Goal: Task Accomplishment & Management: Manage account settings

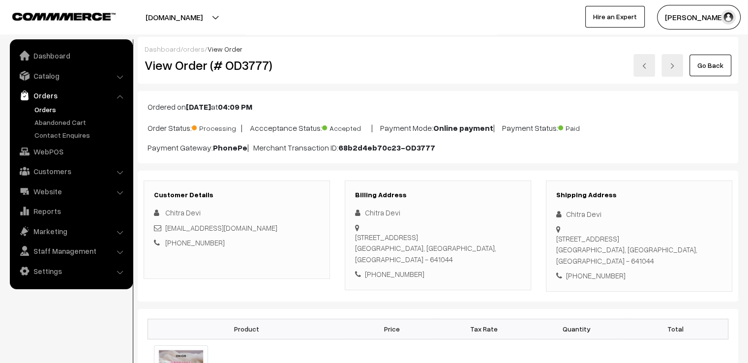
click at [716, 64] on link "Go Back" at bounding box center [711, 66] width 42 height 22
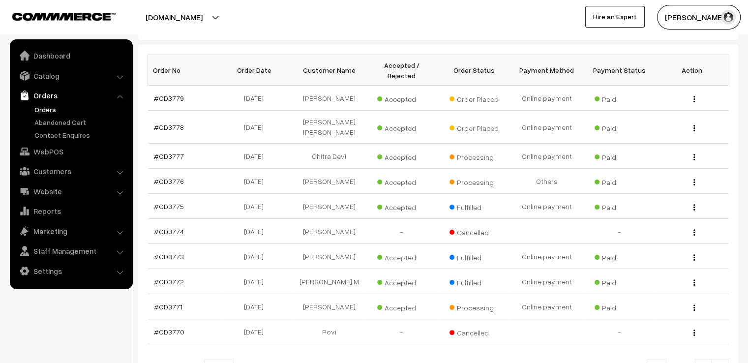
scroll to position [246, 0]
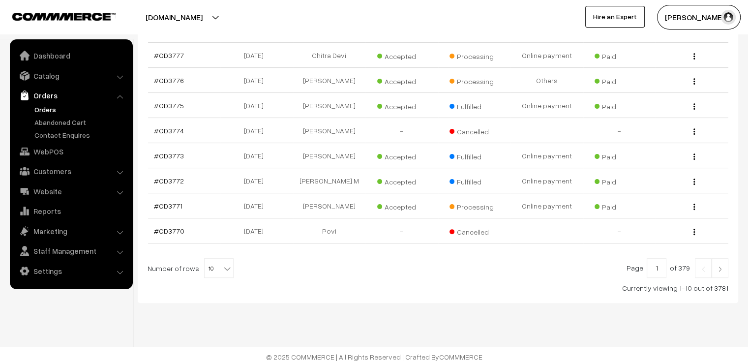
click at [211, 261] on span "10" at bounding box center [219, 269] width 29 height 20
select select "100"
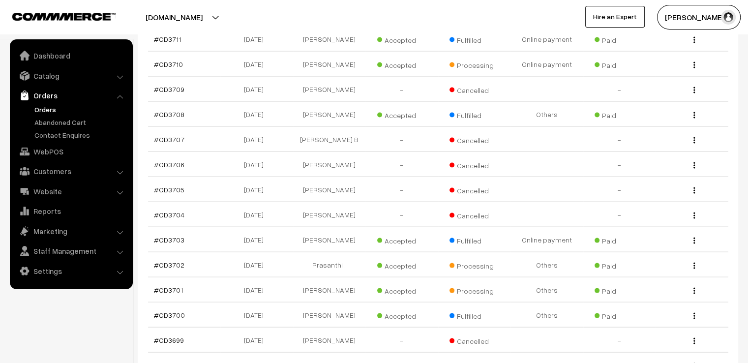
scroll to position [1987, 0]
click at [161, 289] on link "#OD3701" at bounding box center [168, 289] width 29 height 8
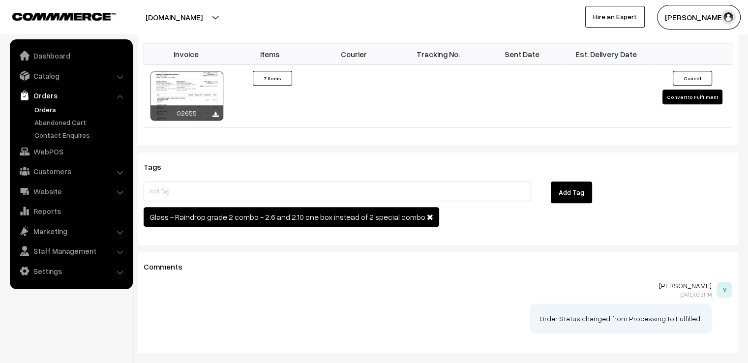
scroll to position [905, 0]
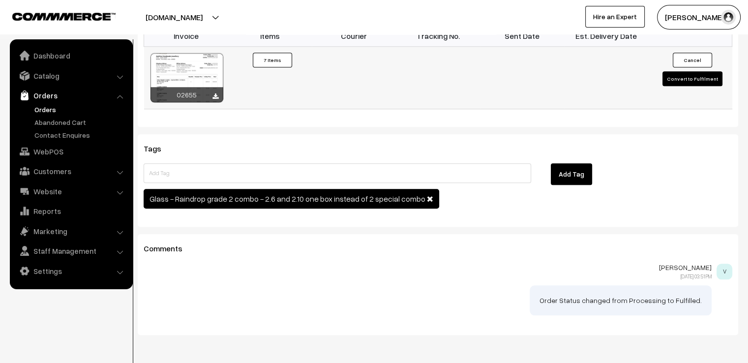
click at [692, 81] on button "Convert to Fulfilment" at bounding box center [693, 78] width 60 height 15
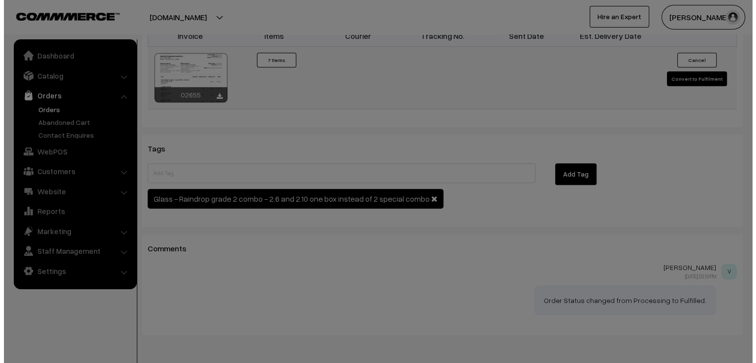
scroll to position [908, 0]
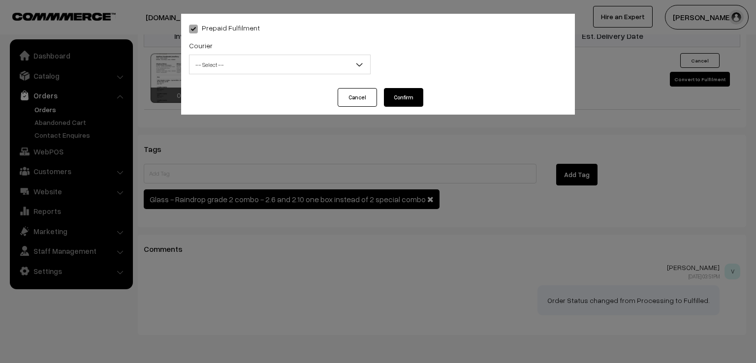
click at [334, 69] on span "-- Select --" at bounding box center [279, 64] width 181 height 17
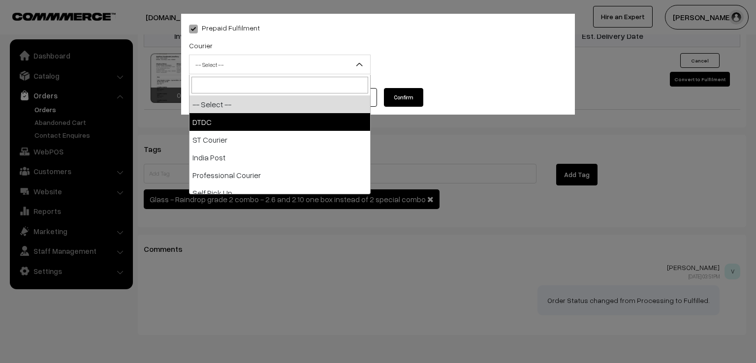
select select "1"
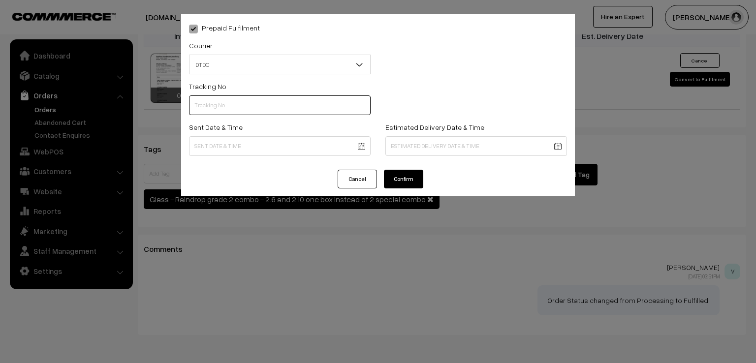
click at [248, 111] on input "text" at bounding box center [280, 105] width 182 height 20
type input "d"
type input "D1005274202"
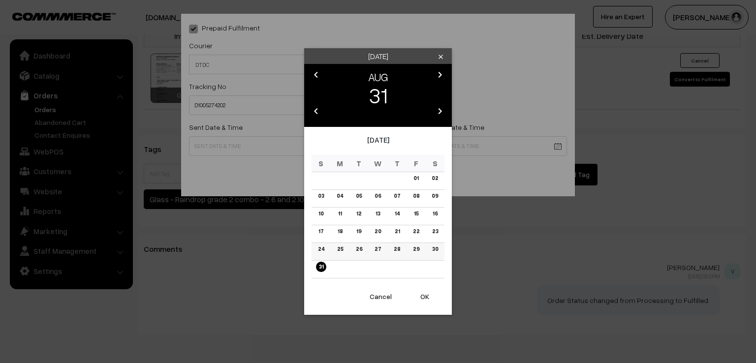
click at [435, 252] on link "30" at bounding box center [434, 249] width 12 height 10
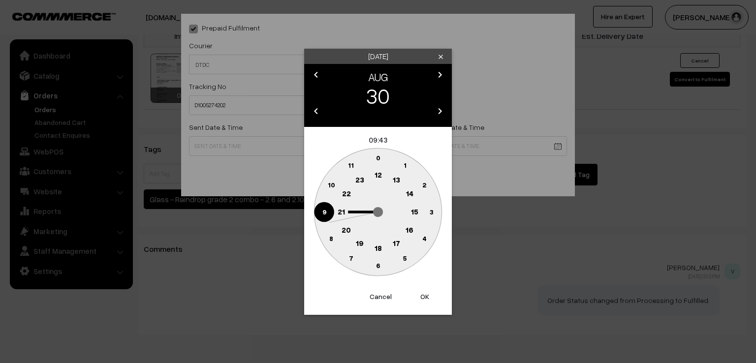
click at [329, 208] on circle at bounding box center [324, 212] width 20 height 20
click at [377, 155] on text "0" at bounding box center [378, 157] width 4 height 8
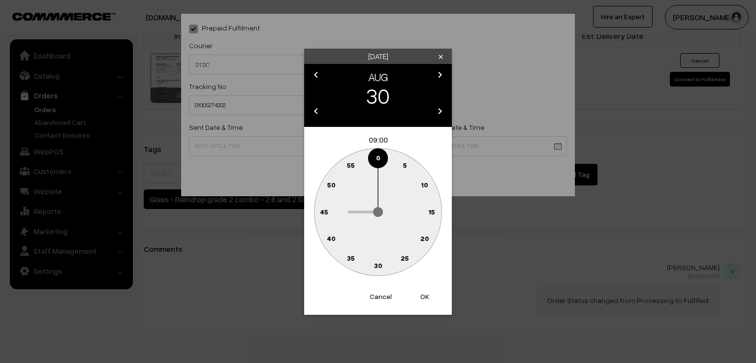
type input "30-08-2025 09:00"
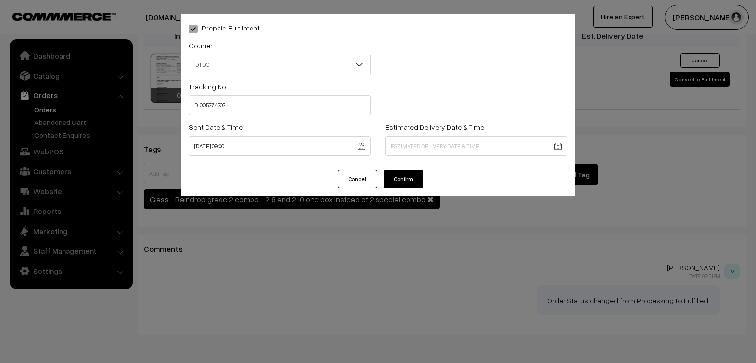
click at [400, 176] on button "Confirm" at bounding box center [403, 179] width 39 height 19
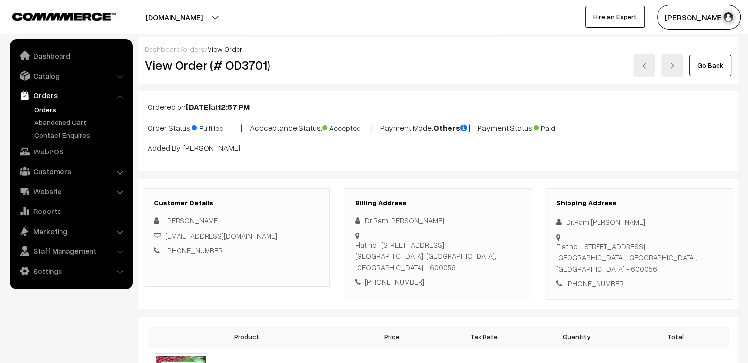
click at [724, 62] on link "Go Back" at bounding box center [711, 66] width 42 height 22
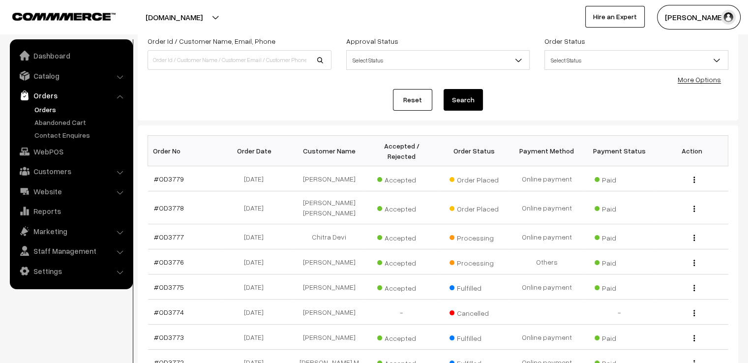
scroll to position [79, 0]
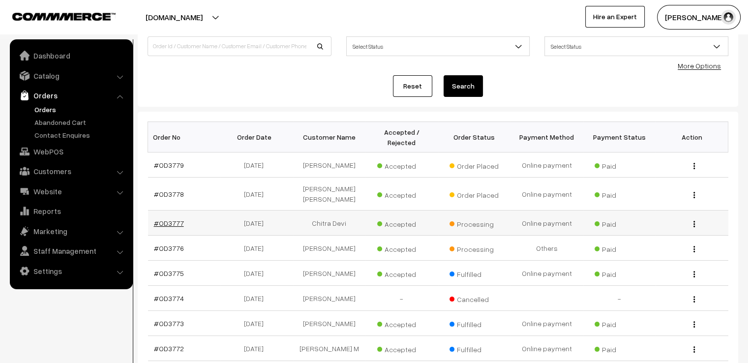
click at [155, 219] on link "#OD3777" at bounding box center [169, 223] width 30 height 8
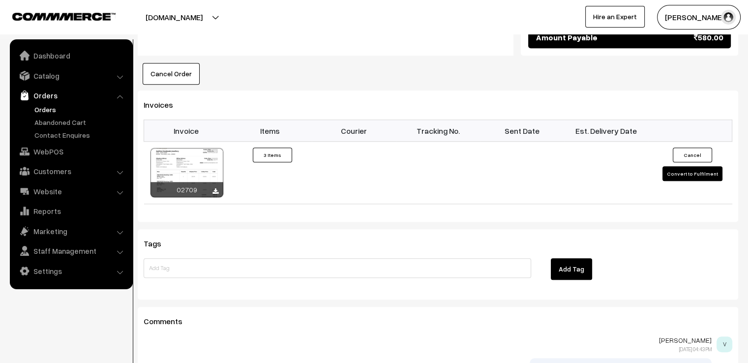
scroll to position [787, 0]
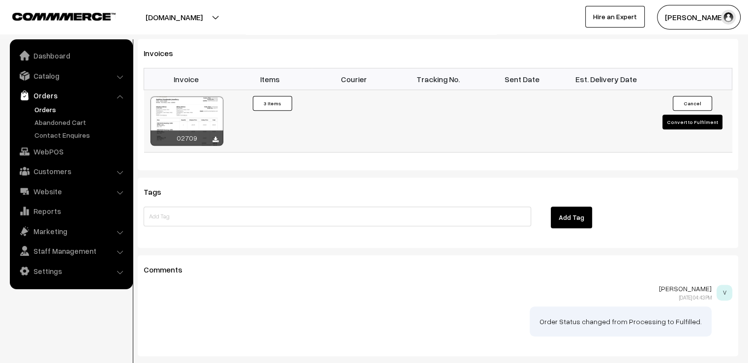
click at [704, 115] on button "Convert to Fulfilment" at bounding box center [693, 122] width 60 height 15
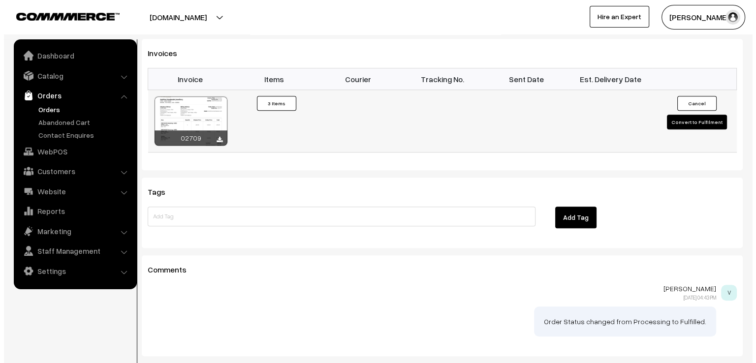
scroll to position [789, 0]
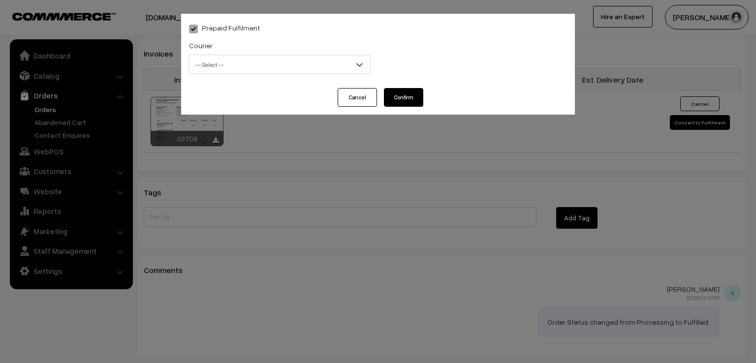
click at [312, 57] on span "-- Select --" at bounding box center [279, 64] width 181 height 17
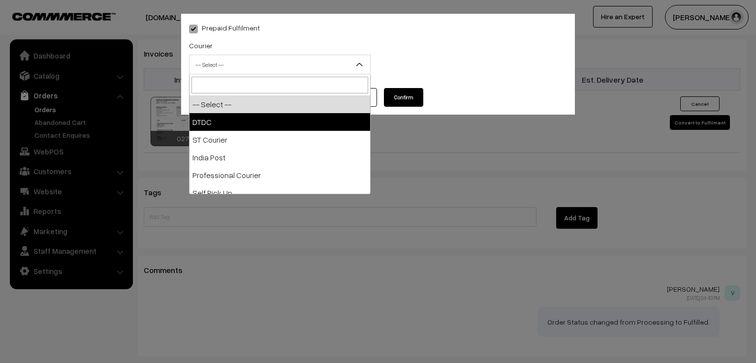
select select "1"
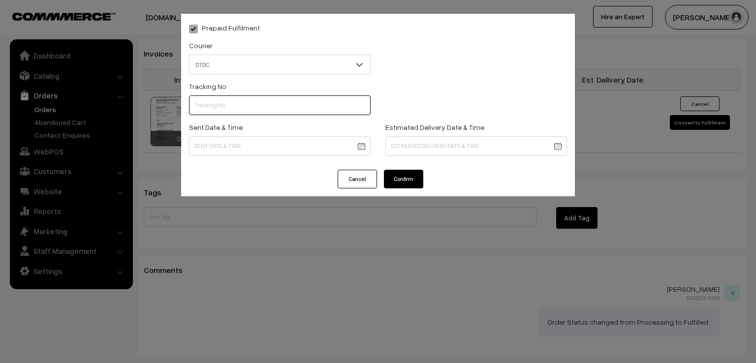
click at [255, 109] on input "text" at bounding box center [280, 105] width 182 height 20
type input "D1005176905"
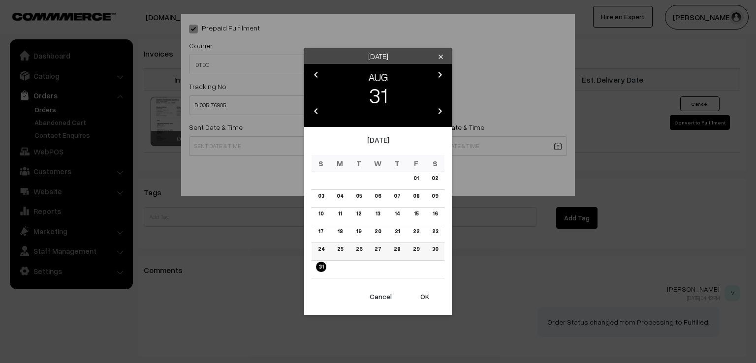
click at [435, 248] on link "30" at bounding box center [434, 249] width 12 height 10
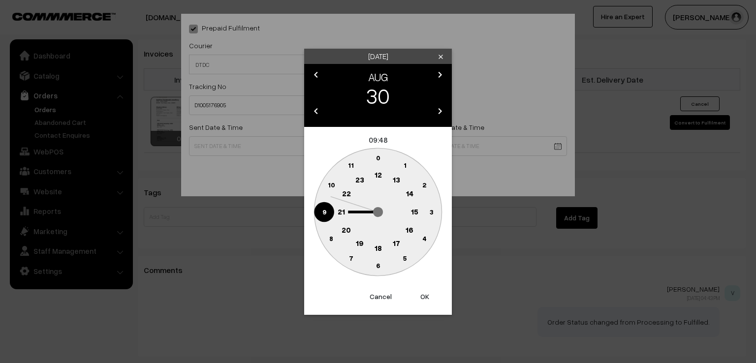
click at [331, 211] on circle at bounding box center [324, 212] width 20 height 20
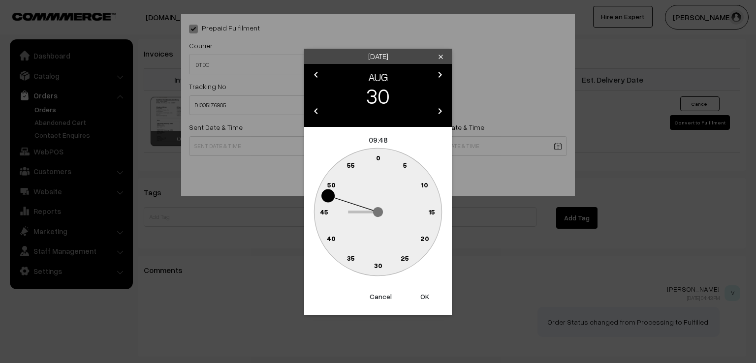
click at [376, 157] on text "0" at bounding box center [378, 157] width 4 height 8
type input "30-08-2025 09:00"
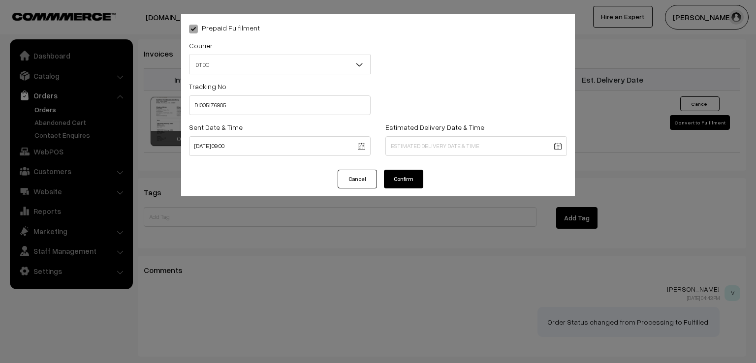
click at [388, 173] on button "Confirm" at bounding box center [403, 179] width 39 height 19
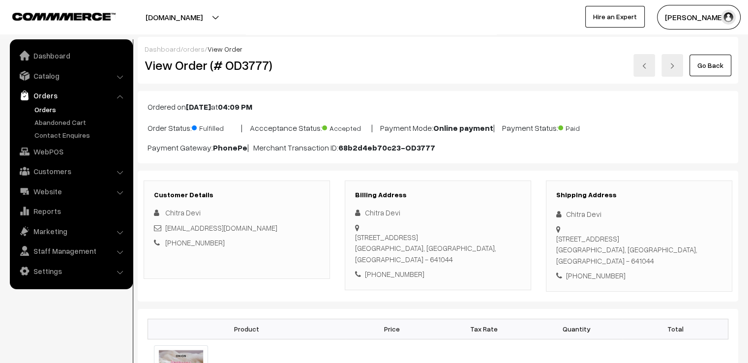
click at [718, 59] on link "Go Back" at bounding box center [711, 66] width 42 height 22
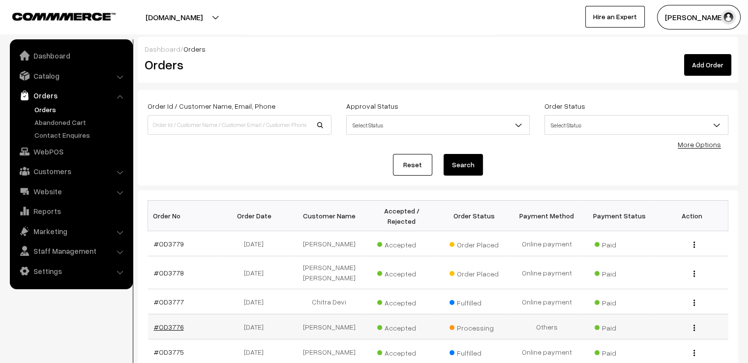
click at [165, 323] on link "#OD3776" at bounding box center [169, 327] width 30 height 8
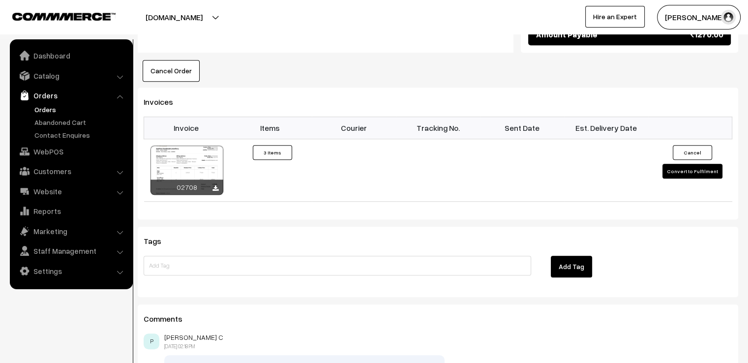
scroll to position [697, 0]
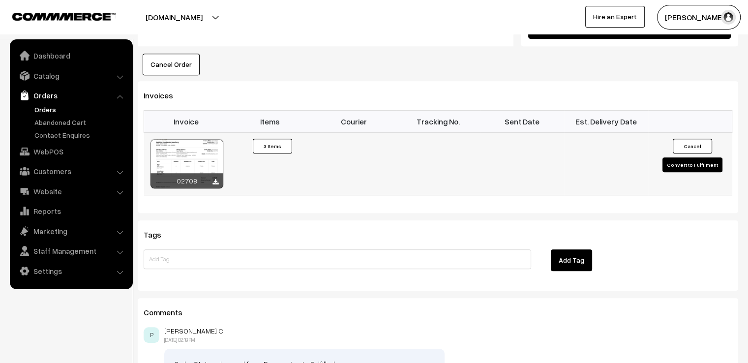
click at [699, 157] on button "Convert to Fulfilment" at bounding box center [693, 164] width 60 height 15
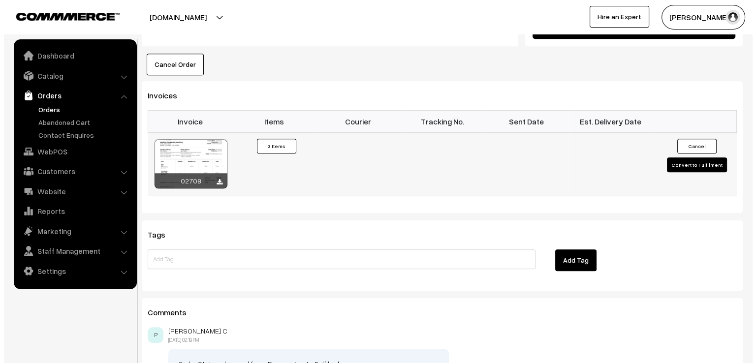
scroll to position [699, 0]
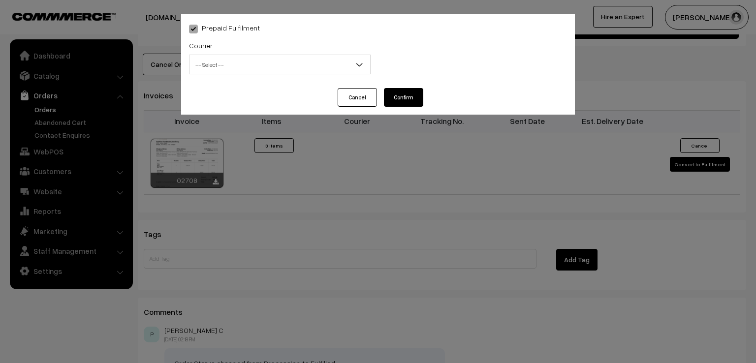
click at [353, 58] on span "-- Select --" at bounding box center [279, 64] width 181 height 17
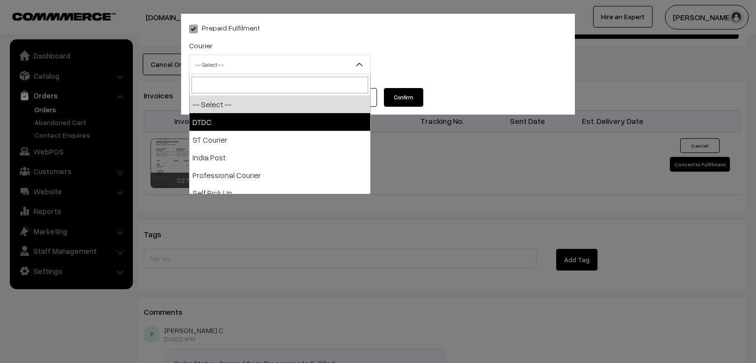
select select "1"
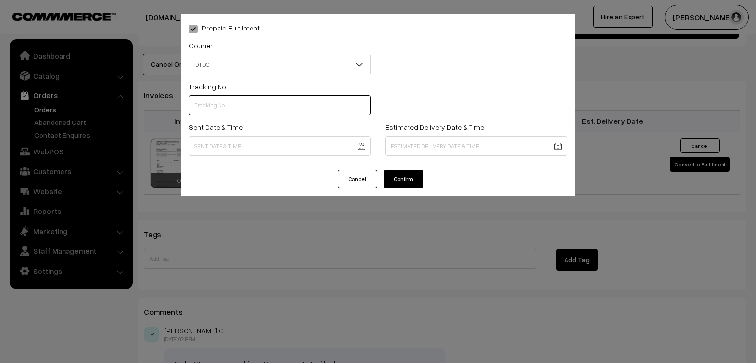
click at [251, 111] on input "text" at bounding box center [280, 105] width 182 height 20
type input "D1005176904"
click at [267, 129] on div "Sent Date & Time" at bounding box center [280, 138] width 182 height 35
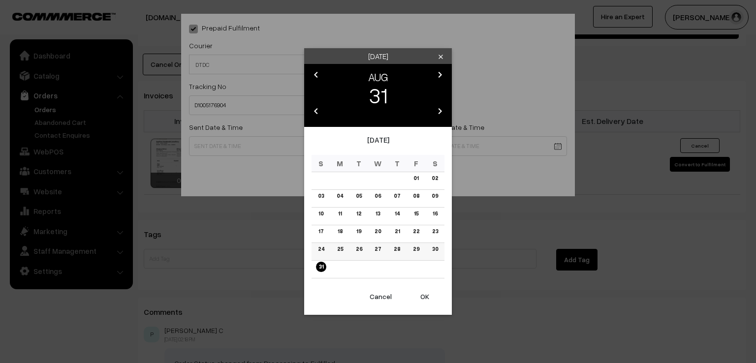
click at [434, 251] on link "30" at bounding box center [434, 249] width 12 height 10
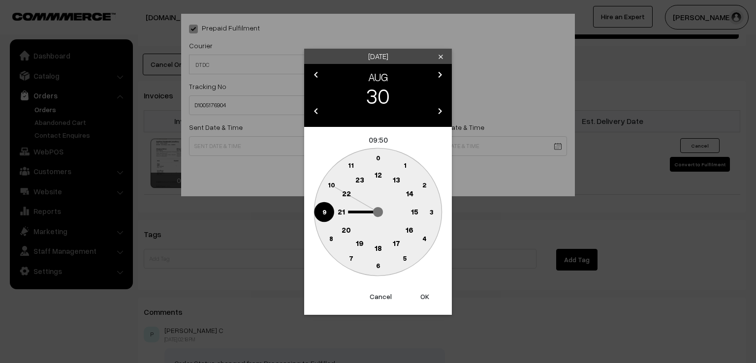
click at [327, 212] on circle at bounding box center [324, 212] width 20 height 20
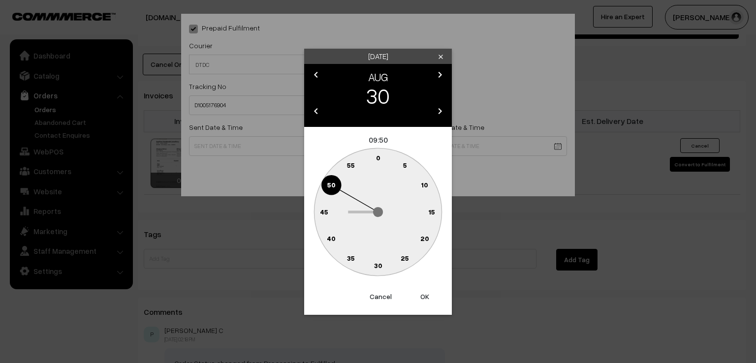
click at [377, 159] on text "0" at bounding box center [378, 157] width 4 height 8
type input "30-08-2025 09:00"
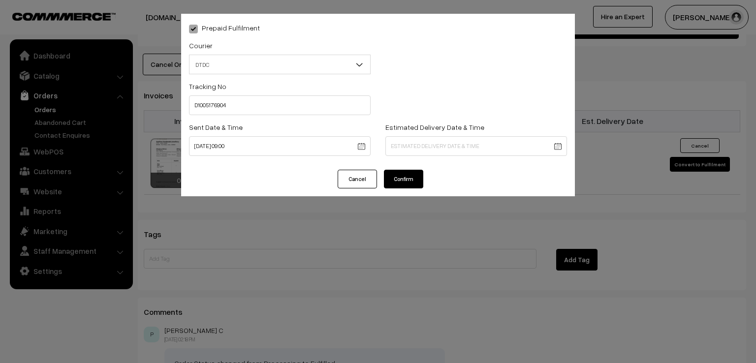
click at [395, 182] on button "Confirm" at bounding box center [403, 179] width 39 height 19
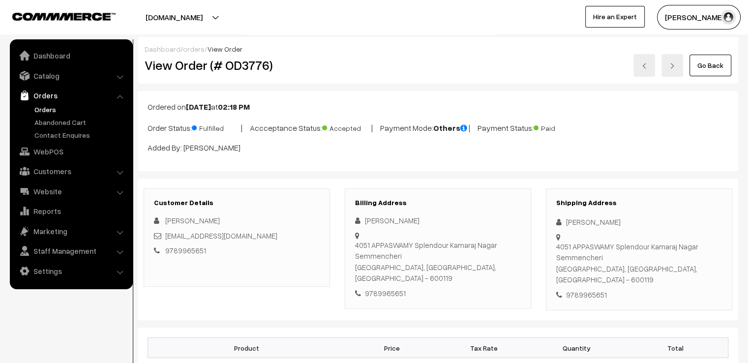
click at [709, 55] on link "Go Back" at bounding box center [711, 66] width 42 height 22
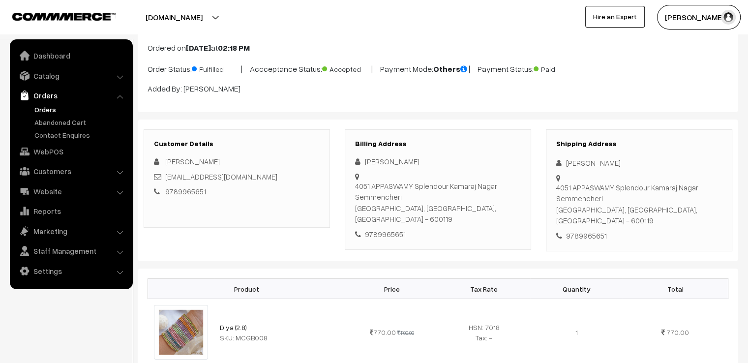
scroll to position [26, 0]
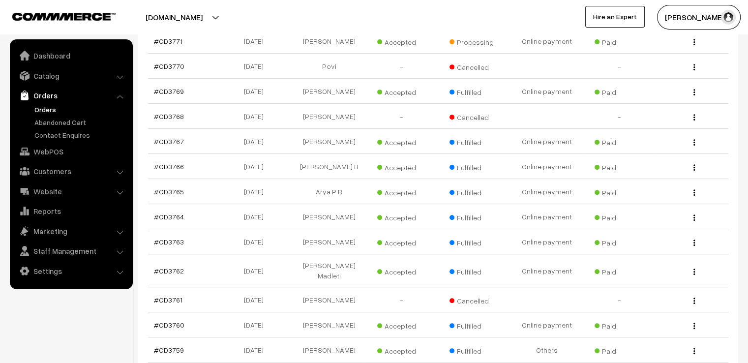
scroll to position [413, 0]
